Goal: Information Seeking & Learning: Learn about a topic

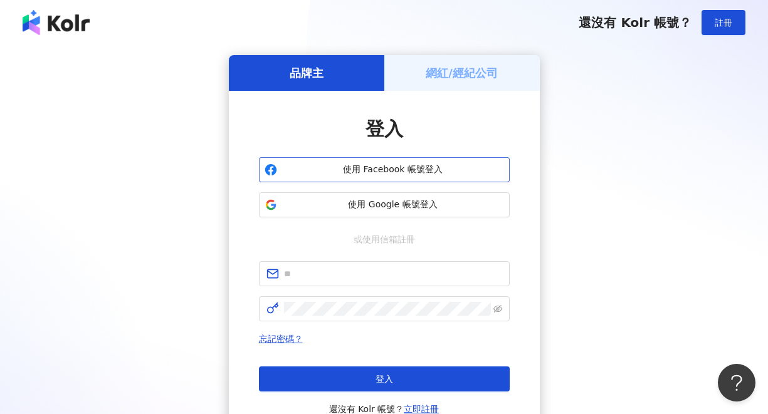
click at [394, 172] on span "使用 Facebook 帳號登入" at bounding box center [393, 170] width 222 height 13
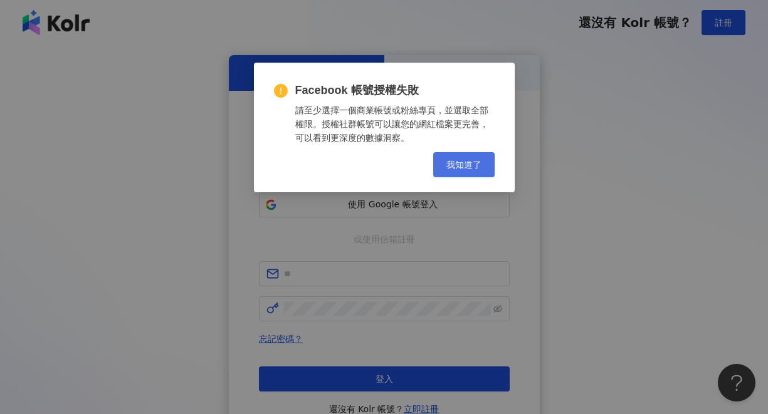
click at [461, 169] on span "我知道了" at bounding box center [463, 165] width 35 height 10
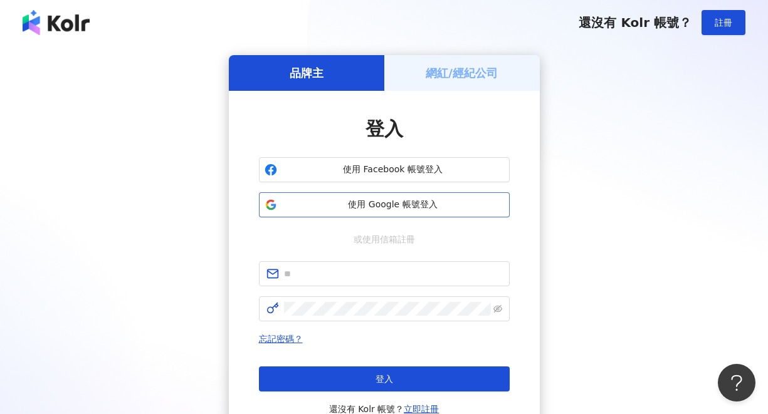
click at [396, 206] on span "使用 Google 帳號登入" at bounding box center [393, 205] width 222 height 13
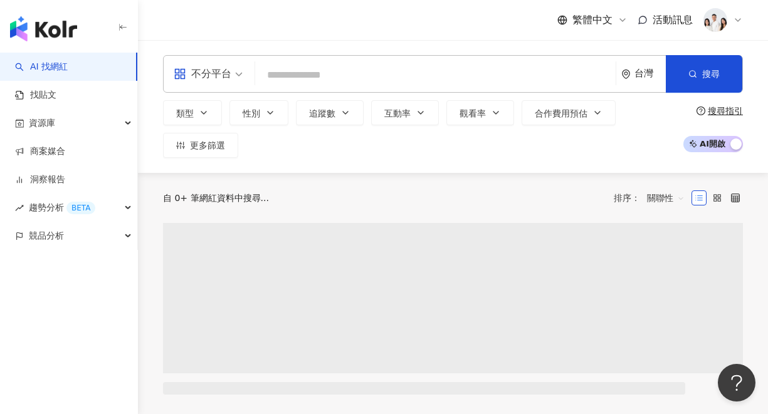
click at [377, 73] on input "search" at bounding box center [435, 75] width 350 height 24
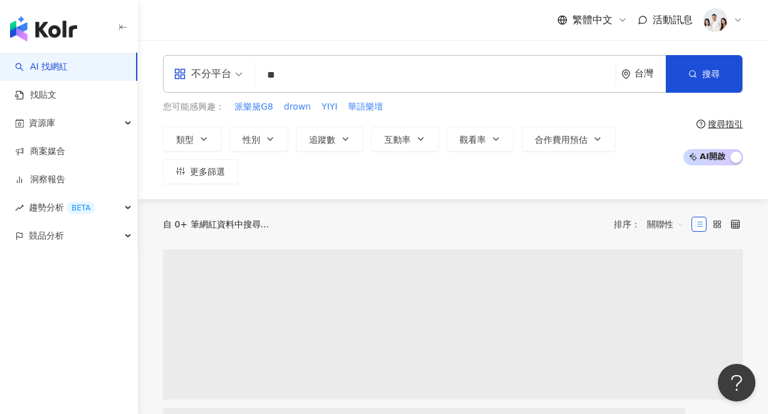
type input "*"
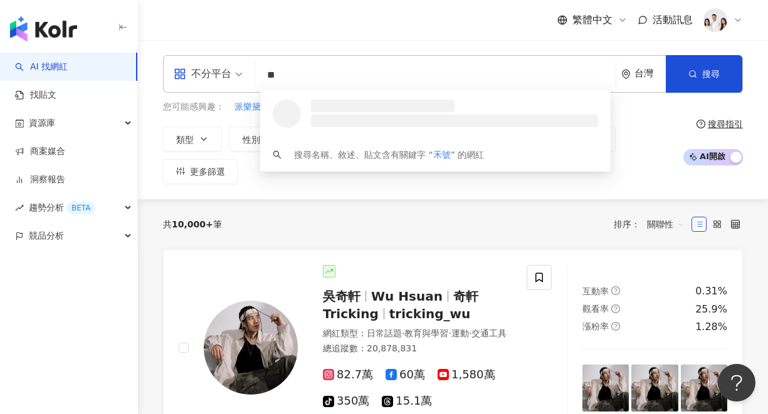
type input "**"
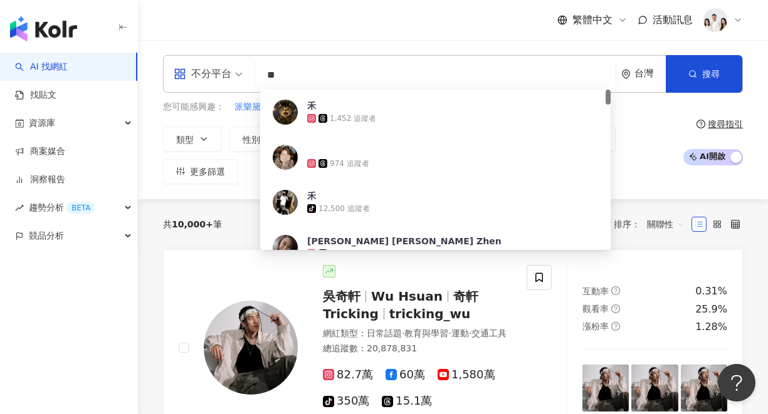
click at [409, 83] on input "**" at bounding box center [435, 75] width 350 height 24
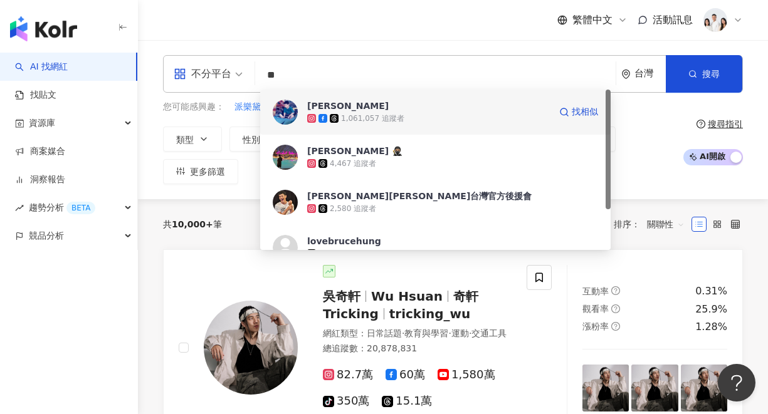
click at [360, 122] on div "1,061,057 追蹤者" at bounding box center [372, 118] width 63 height 11
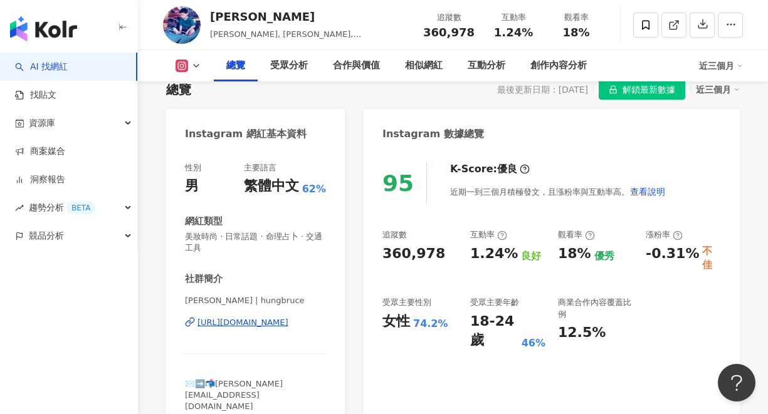
scroll to position [120, 0]
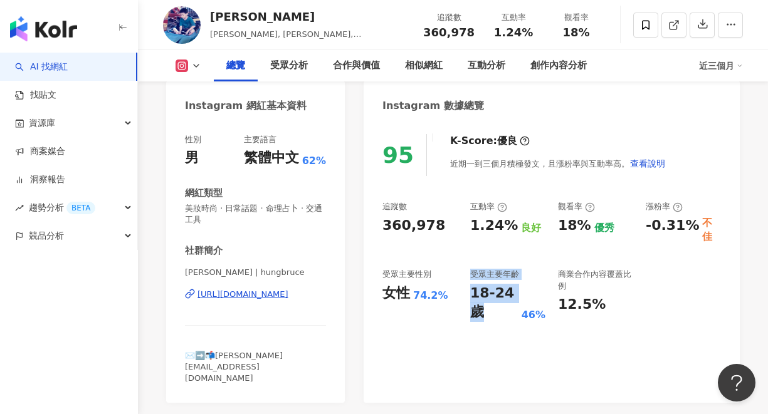
drag, startPoint x: 484, startPoint y: 304, endPoint x: 472, endPoint y: 271, distance: 34.7
click at [472, 271] on div "受眾主要年齡 18-24 歲 46%" at bounding box center [507, 295] width 75 height 53
click at [478, 301] on div "18-24 歲" at bounding box center [494, 303] width 48 height 39
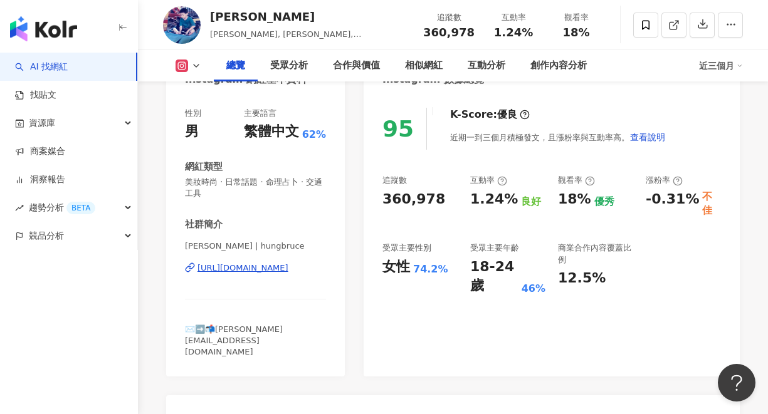
scroll to position [149, 0]
